Goal: Task Accomplishment & Management: Use online tool/utility

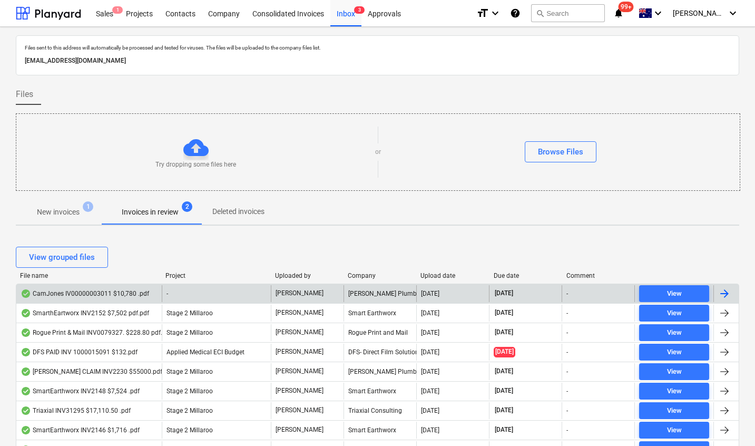
click at [112, 289] on div "CamJones IV00000003011 $10,780 .pdf" at bounding box center [85, 293] width 129 height 8
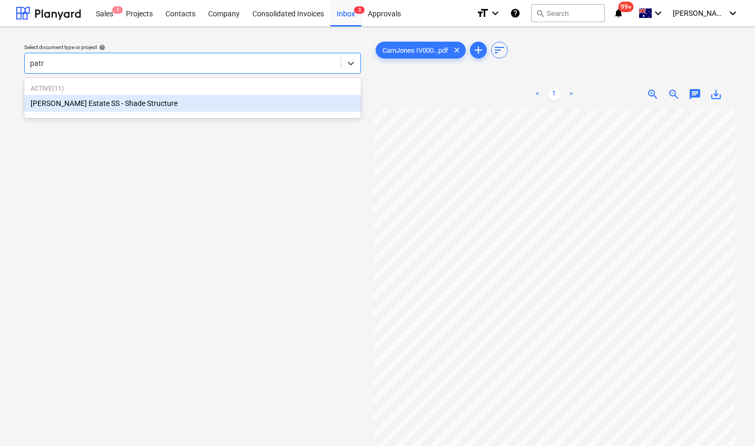
type input "patri"
click at [129, 98] on div "[PERSON_NAME] Estate SS - Shade Structure" at bounding box center [192, 103] width 337 height 17
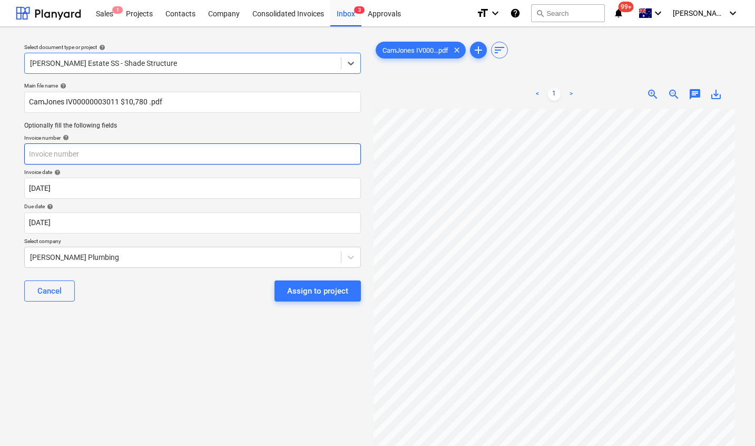
click at [38, 146] on input "text" at bounding box center [192, 153] width 337 height 21
paste input "IV00000003011"
type input "IV00000003011"
click at [102, 317] on div "Select document type or project help [PERSON_NAME] Estate SS - Shade Structure …" at bounding box center [193, 282] width 354 height 494
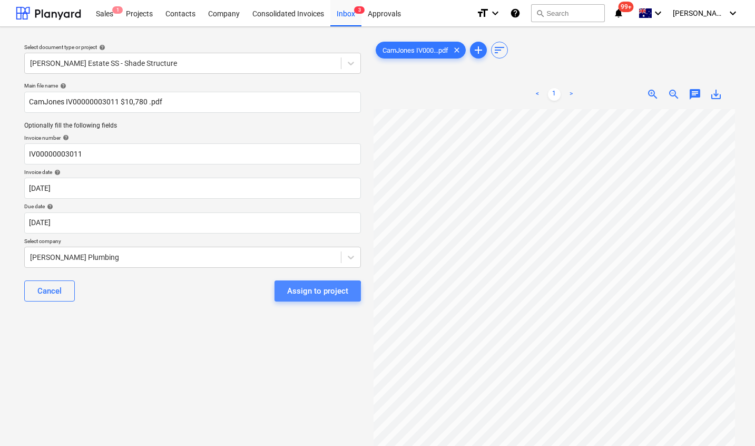
click at [306, 291] on div "Assign to project" at bounding box center [317, 291] width 61 height 14
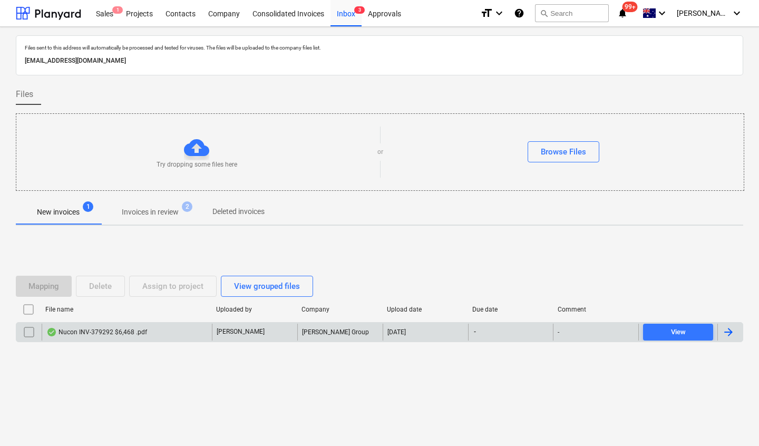
click at [99, 334] on div "Nucon INV-379292 $6,468 .pdf" at bounding box center [96, 332] width 101 height 8
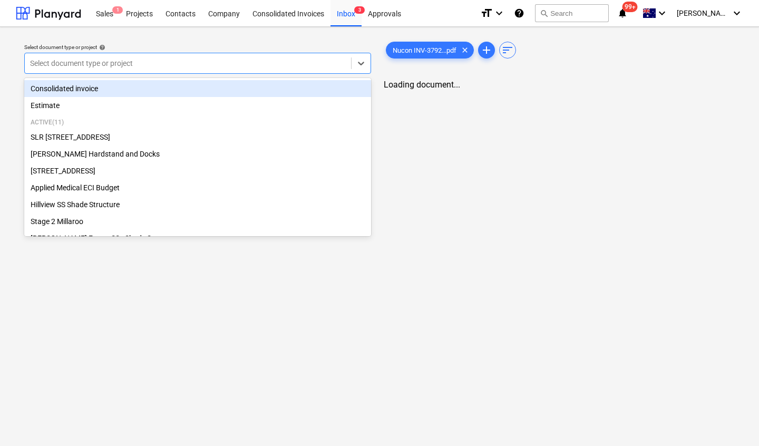
click at [224, 62] on div at bounding box center [188, 63] width 316 height 11
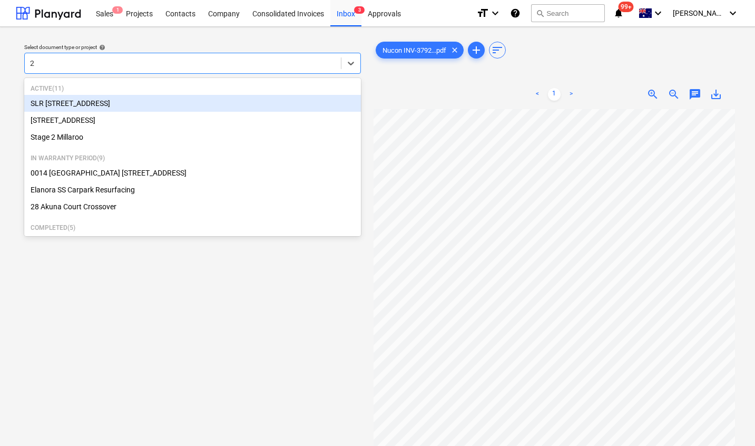
type input "2 m"
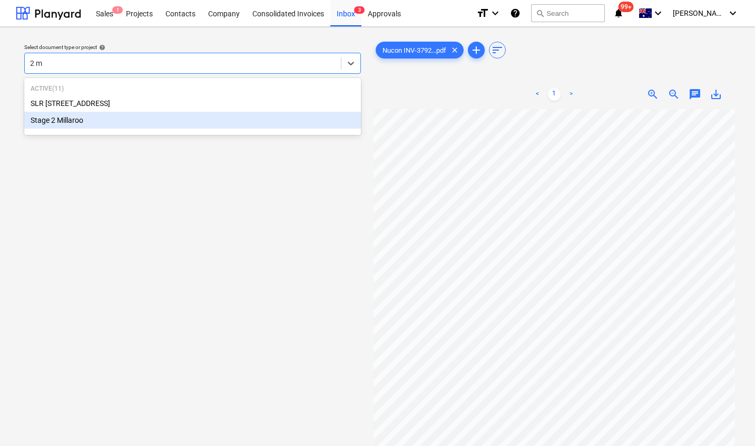
click at [52, 118] on div "Stage 2 Millaroo" at bounding box center [192, 120] width 337 height 17
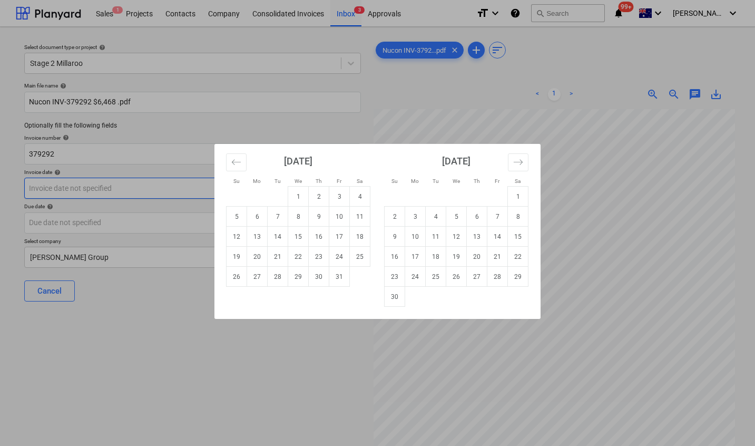
click at [91, 190] on body "Sales 1 Projects Contacts Company Consolidated Invoices Inbox 3 Approvals forma…" at bounding box center [377, 223] width 755 height 446
click at [130, 313] on div "Su Mo Tu We Th Fr Sa Su Mo Tu We Th Fr Sa [DATE] 1 2 3 4 5 6 7 8 9 10 11 12 13 …" at bounding box center [377, 223] width 755 height 446
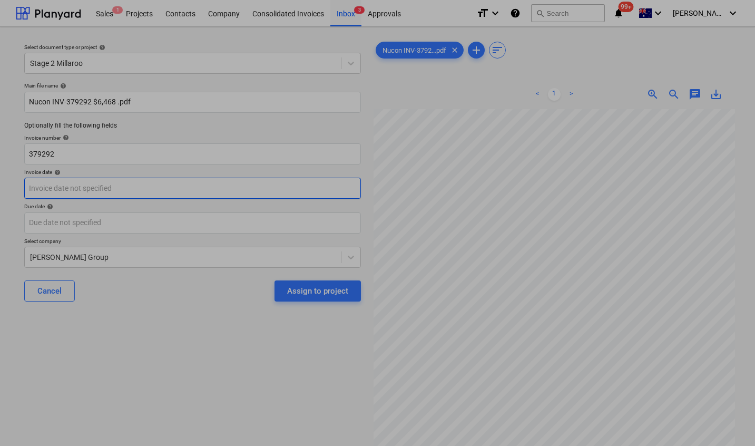
click at [119, 195] on body "Sales 1 Projects Contacts Company Consolidated Invoices Inbox 3 Approvals forma…" at bounding box center [377, 223] width 755 height 446
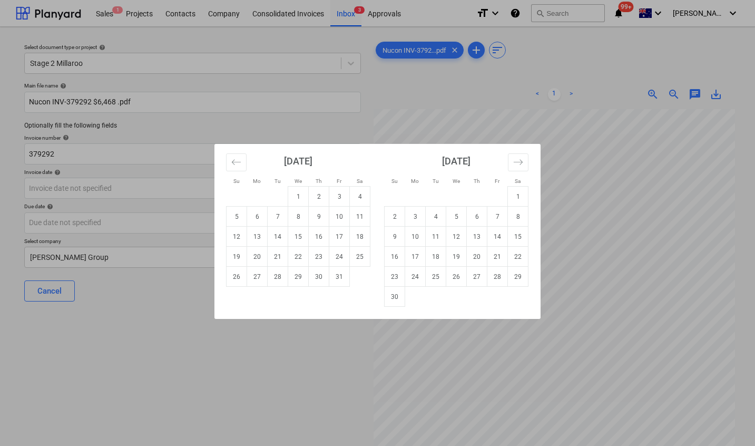
click at [183, 318] on div "Su Mo Tu We Th Fr Sa Su Mo Tu We Th Fr Sa [DATE] 1 2 3 4 5 6 7 8 9 10 11 12 13 …" at bounding box center [377, 223] width 755 height 446
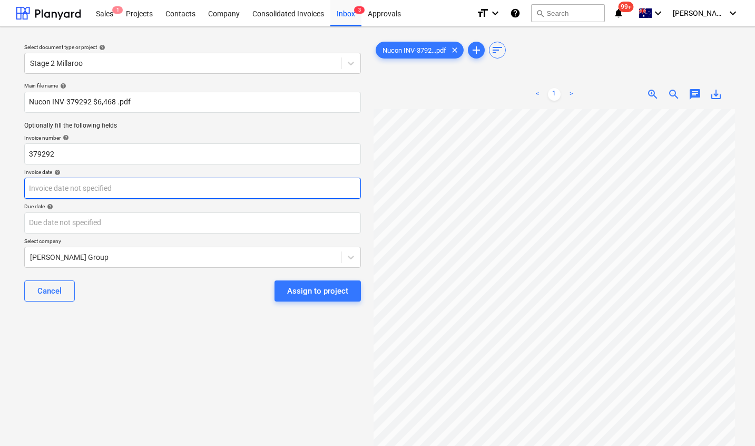
click at [124, 187] on body "Sales 1 Projects Contacts Company Consolidated Invoices Inbox 3 Approvals forma…" at bounding box center [377, 223] width 755 height 446
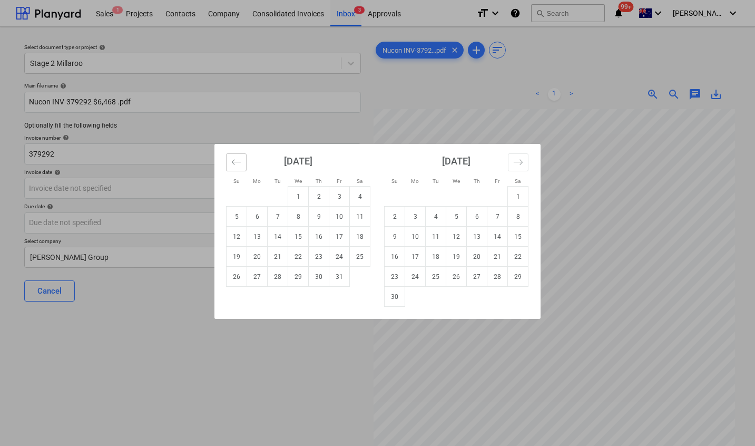
click at [239, 164] on icon "Move backward to switch to the previous month." at bounding box center [236, 162] width 10 height 10
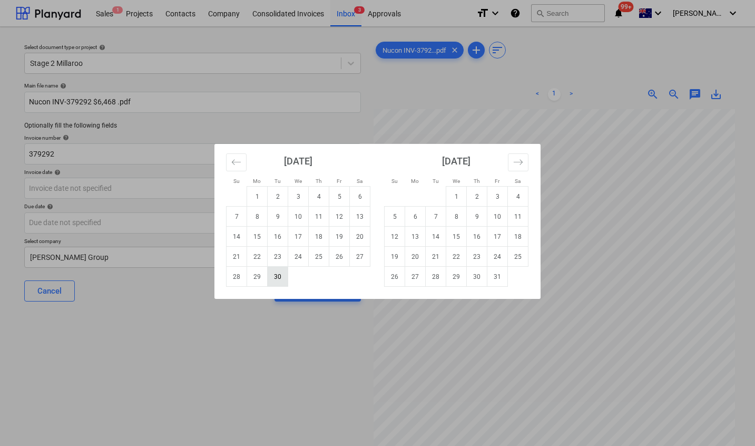
click at [277, 279] on td "30" at bounding box center [278, 277] width 21 height 20
type input "[DATE]"
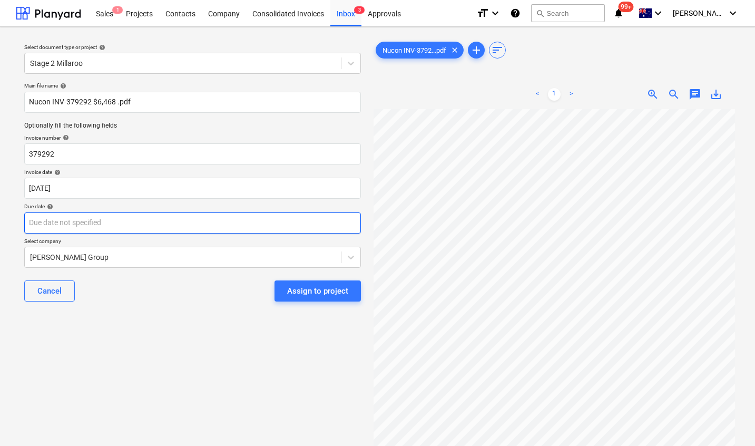
click at [118, 223] on body "Sales 1 Projects Contacts Company Consolidated Invoices Inbox 3 Approvals forma…" at bounding box center [377, 223] width 755 height 446
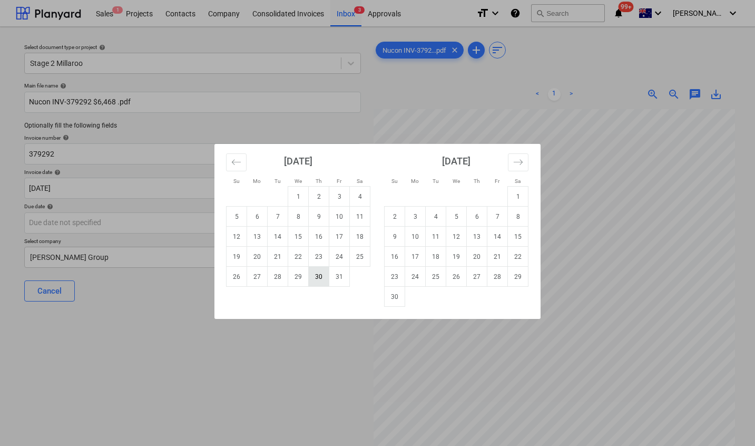
click at [321, 276] on td "30" at bounding box center [319, 277] width 21 height 20
type input "[DATE]"
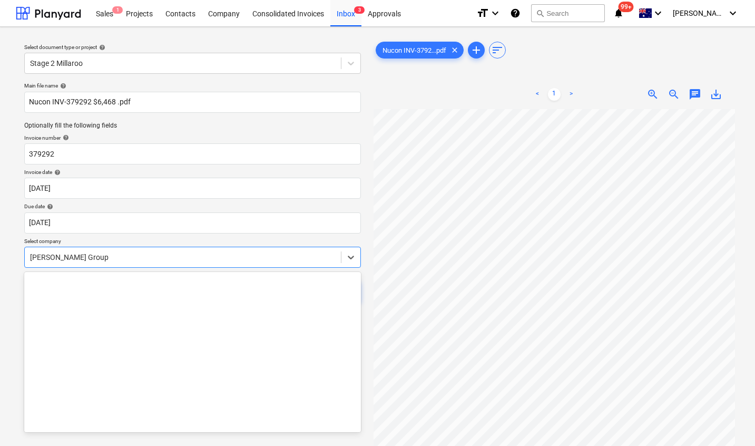
click at [122, 257] on div at bounding box center [183, 257] width 306 height 11
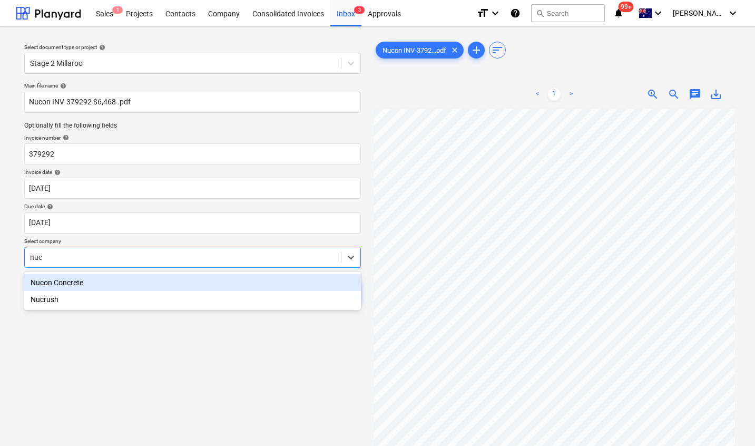
type input "nuco"
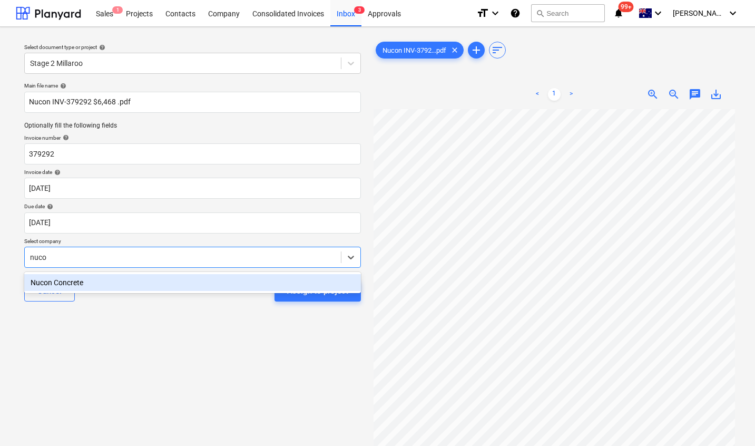
click at [103, 280] on div "Nucon Concrete" at bounding box center [192, 282] width 337 height 17
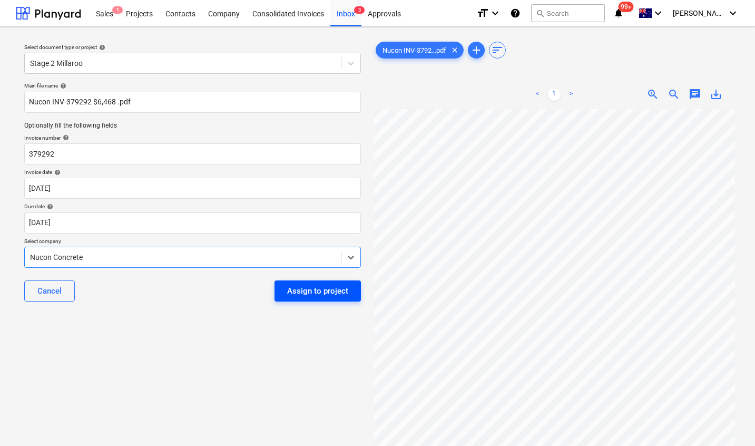
click at [300, 295] on div "Assign to project" at bounding box center [317, 291] width 61 height 14
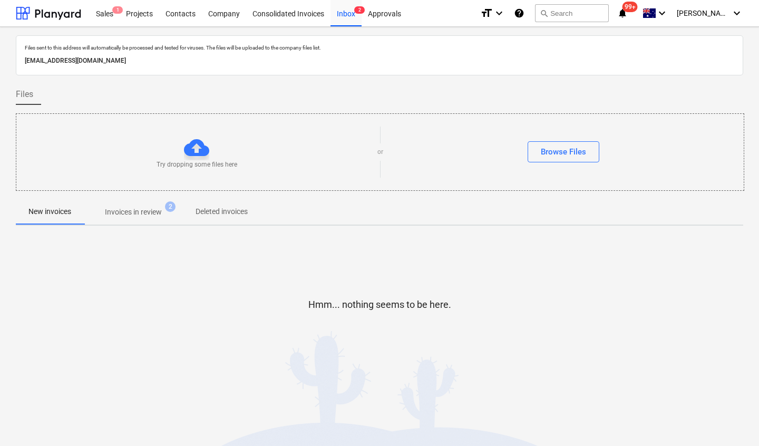
click at [144, 208] on p "Invoices in review" at bounding box center [133, 212] width 57 height 11
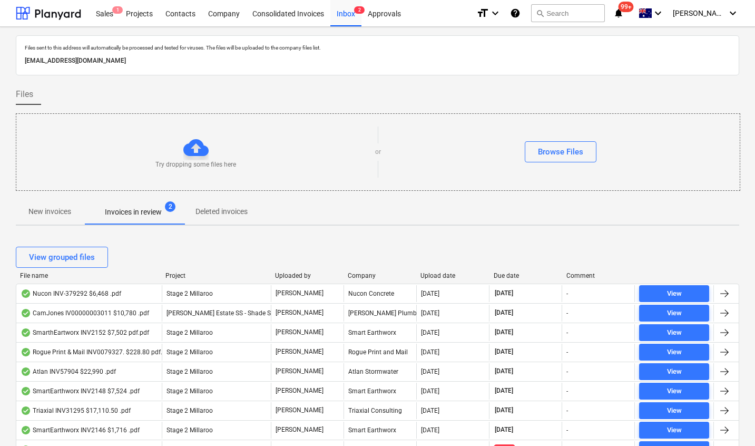
click at [444, 272] on div "Upload date" at bounding box center [453, 275] width 64 height 7
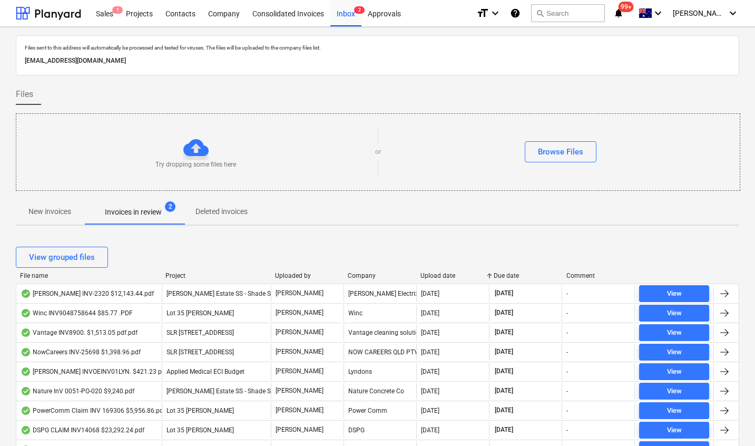
click at [444, 272] on div "Upload date" at bounding box center [453, 275] width 64 height 7
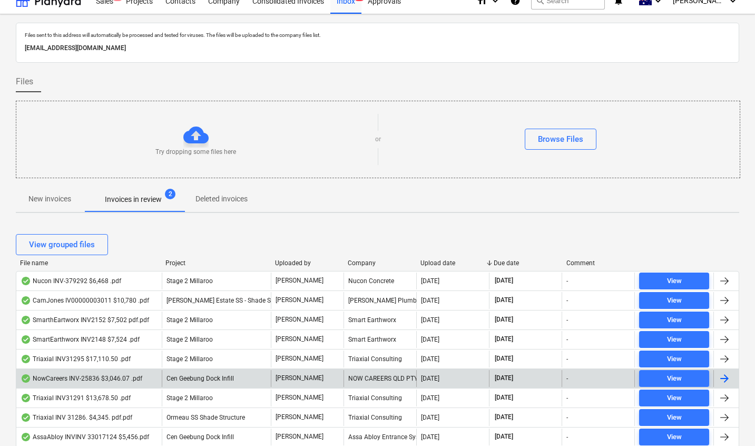
scroll to position [14, 0]
